Goal: Task Accomplishment & Management: Use online tool/utility

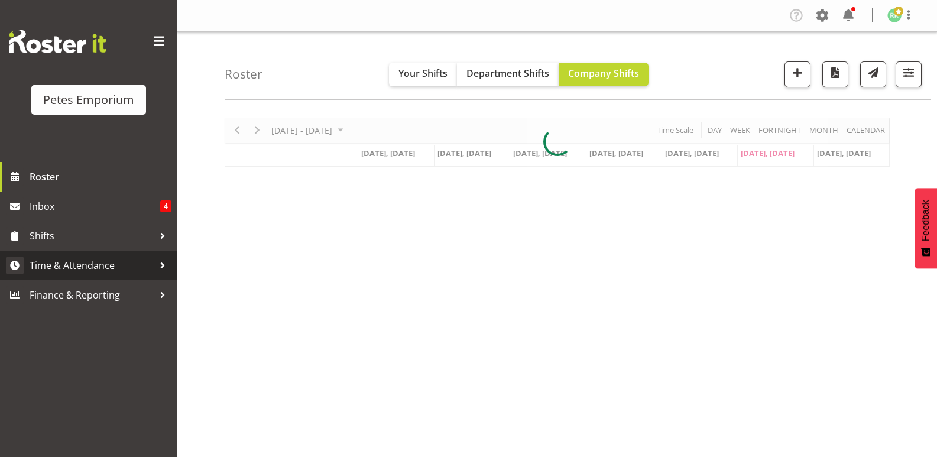
click at [93, 262] on span "Time & Attendance" at bounding box center [92, 266] width 124 height 18
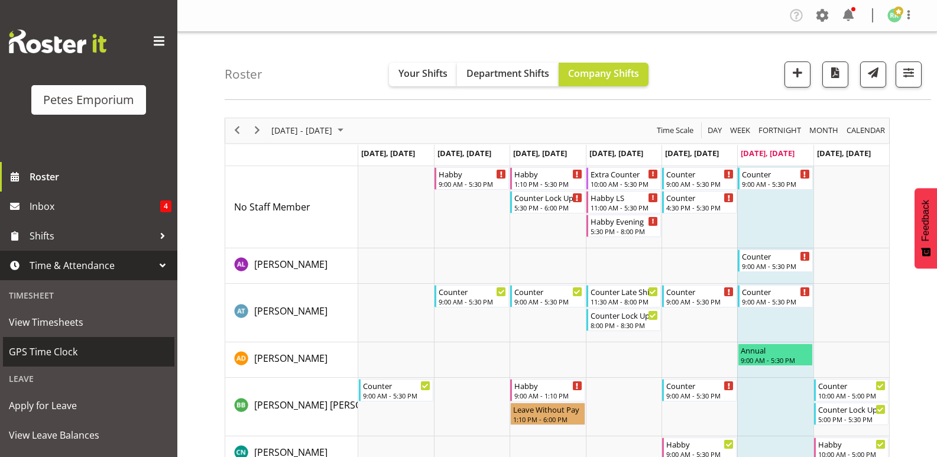
click at [59, 354] on span "GPS Time Clock" at bounding box center [89, 352] width 160 height 18
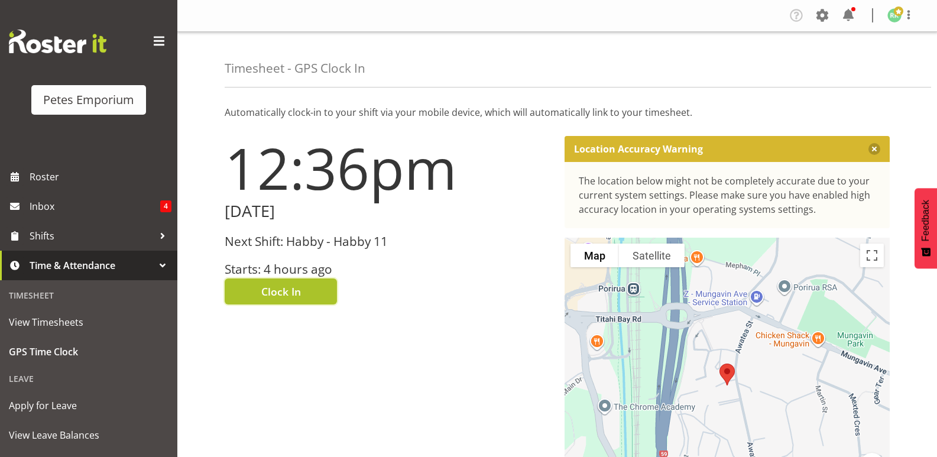
click at [299, 292] on span "Clock In" at bounding box center [281, 291] width 40 height 15
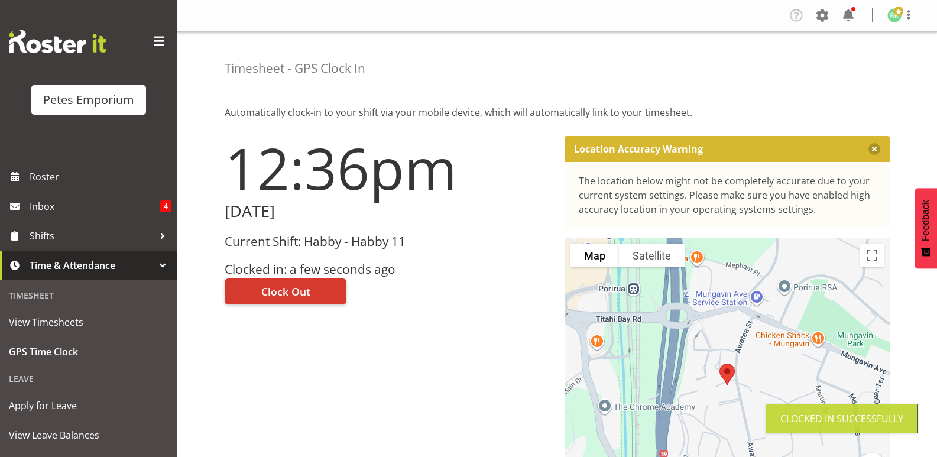
click at [900, 14] on span at bounding box center [898, 11] width 9 height 9
click at [855, 70] on link "Log Out" at bounding box center [860, 61] width 114 height 21
